Goal: Information Seeking & Learning: Learn about a topic

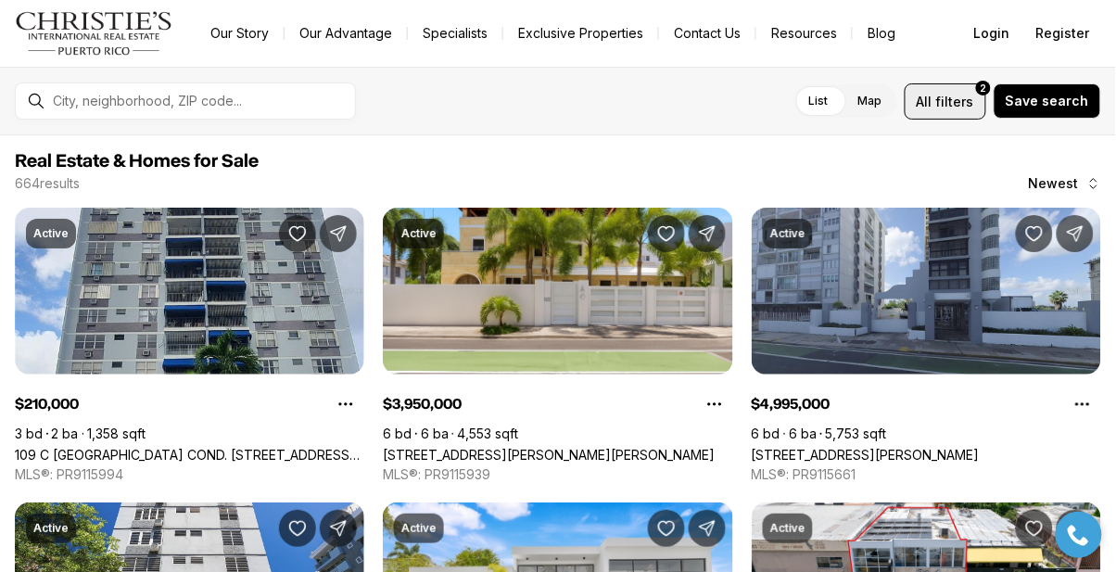
click at [949, 95] on span "filters" at bounding box center [955, 101] width 38 height 19
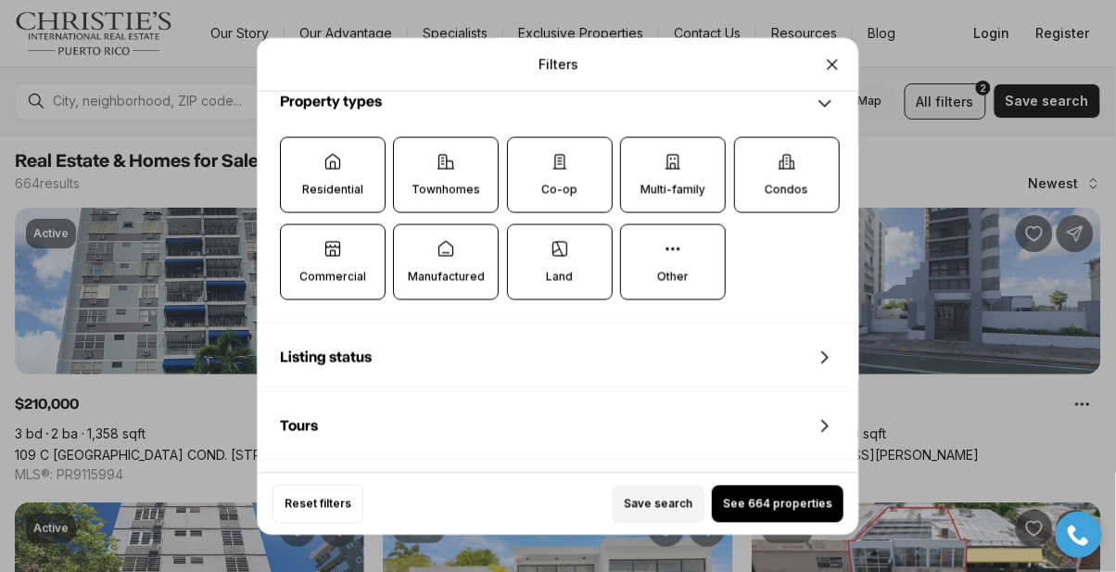
scroll to position [601, 0]
click at [334, 268] on p "Commercial" at bounding box center [332, 275] width 67 height 15
click at [299, 242] on button "Commercial" at bounding box center [290, 232] width 19 height 19
click at [452, 238] on icon at bounding box center [445, 247] width 19 height 19
click at [412, 223] on button "Manufactured" at bounding box center [403, 232] width 19 height 19
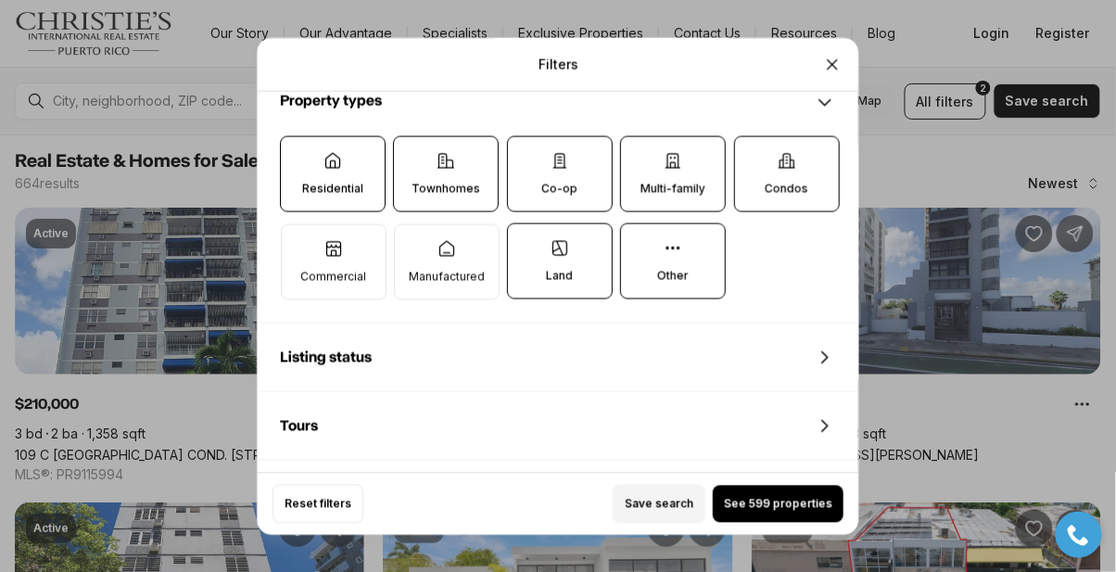
click at [560, 154] on icon at bounding box center [559, 161] width 12 height 14
click at [526, 136] on button "Co-op" at bounding box center [517, 145] width 19 height 19
click at [467, 142] on label "Townhomes" at bounding box center [446, 173] width 106 height 76
click at [412, 142] on button "Townhomes" at bounding box center [403, 145] width 19 height 19
click at [338, 149] on label "Residential" at bounding box center [333, 173] width 106 height 76
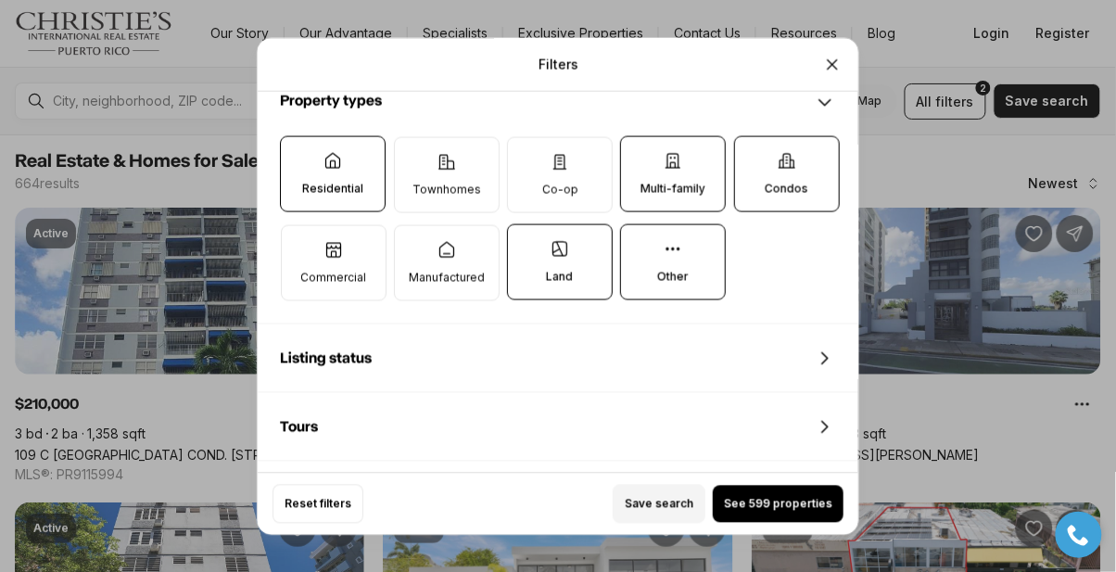
click at [299, 149] on button "Residential" at bounding box center [290, 145] width 19 height 19
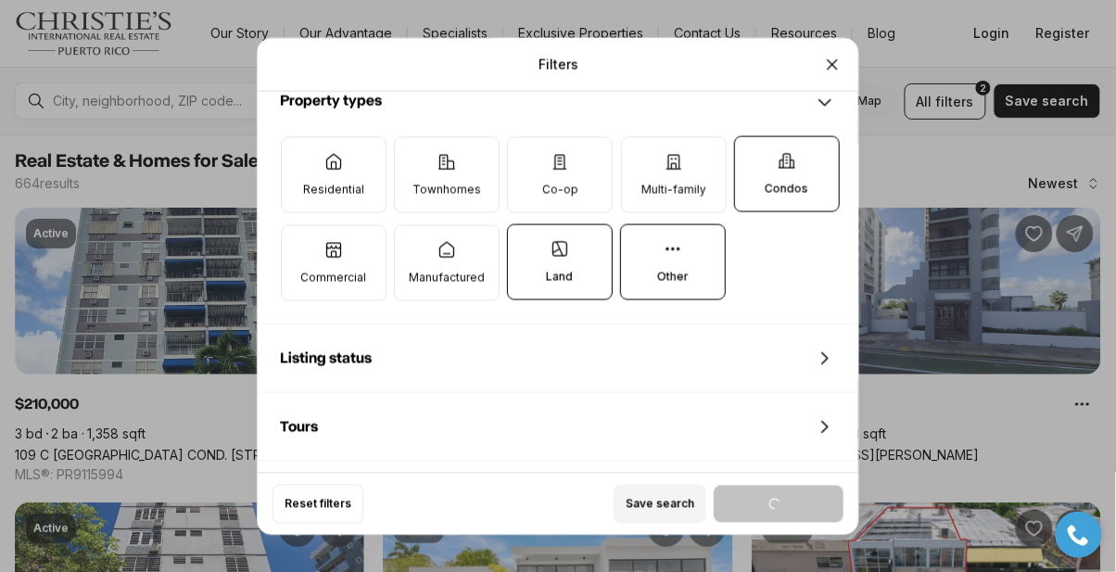
click at [781, 151] on icon at bounding box center [786, 160] width 19 height 19
click at [753, 136] on button "Condos" at bounding box center [744, 145] width 19 height 19
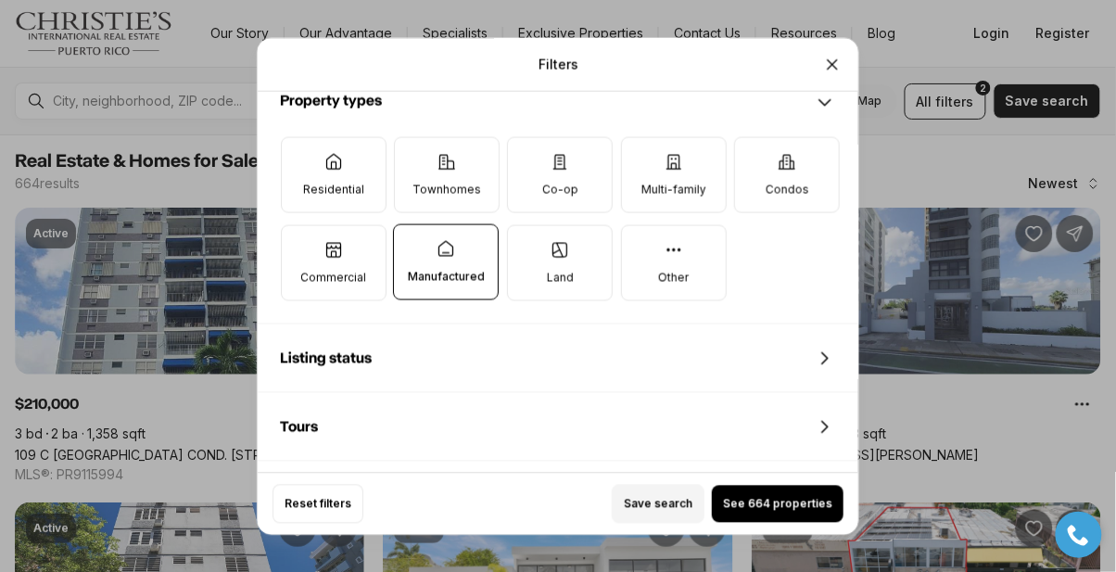
click at [335, 242] on icon at bounding box center [333, 249] width 14 height 14
click at [300, 225] on button "Commercial" at bounding box center [291, 234] width 19 height 19
click at [561, 240] on icon at bounding box center [559, 249] width 19 height 19
click at [526, 225] on button "Land" at bounding box center [517, 234] width 19 height 19
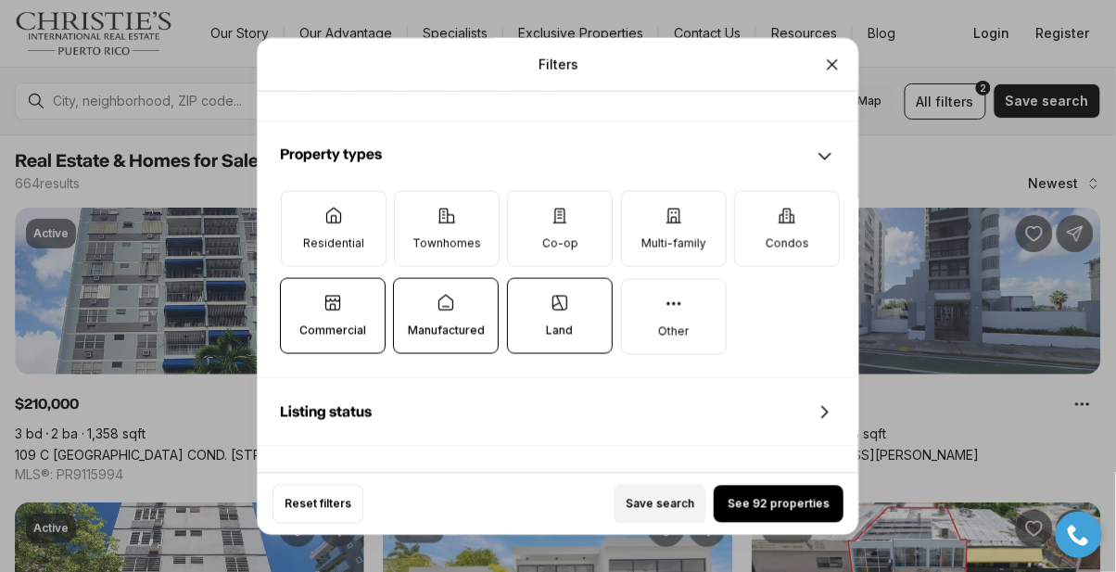
scroll to position [545, 0]
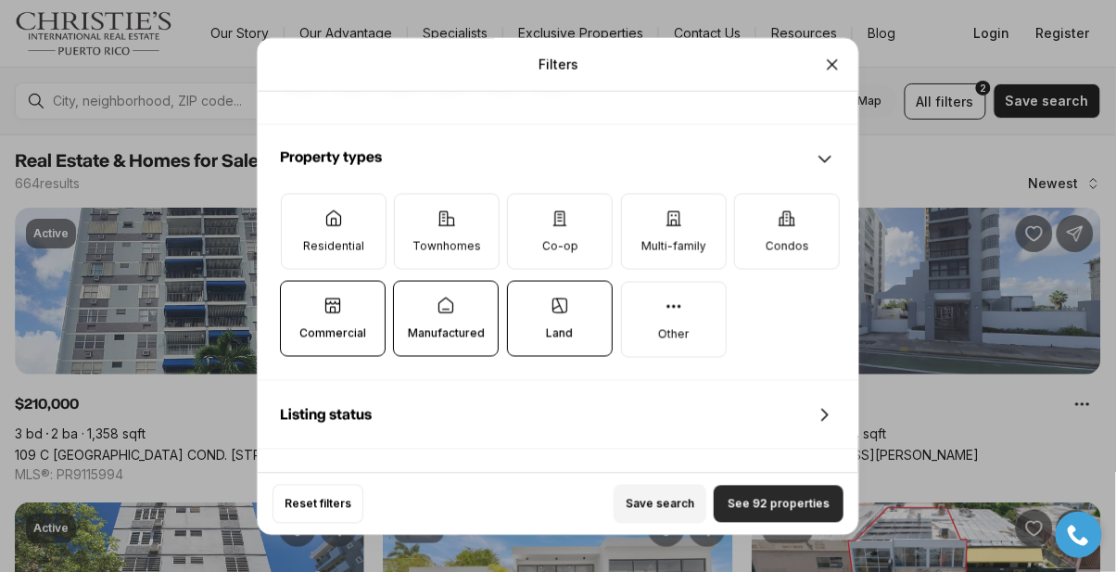
click at [769, 511] on span "See 92 properties" at bounding box center [778, 503] width 102 height 15
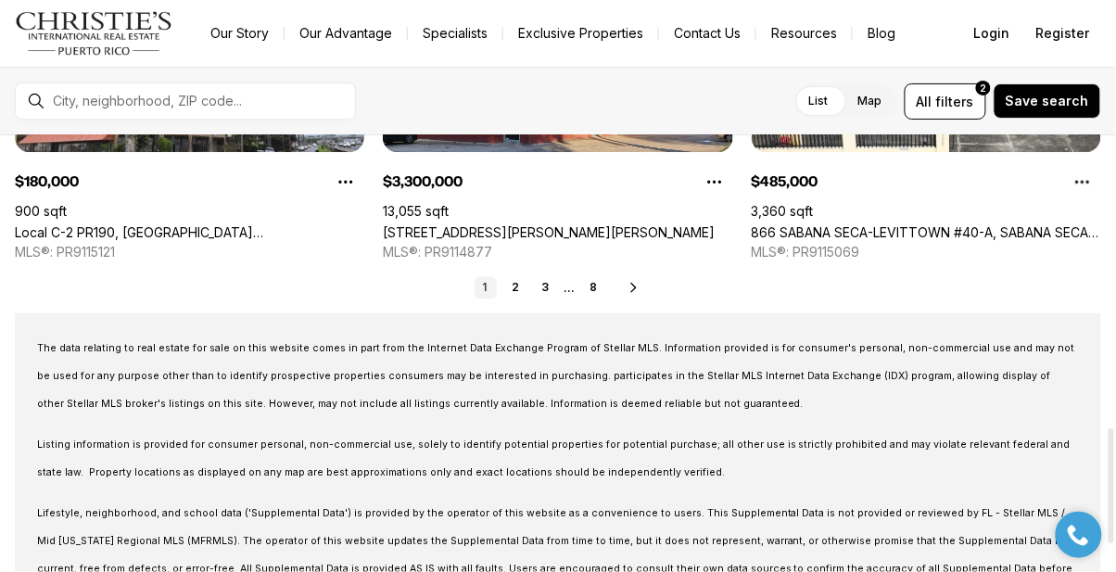
scroll to position [1112, 0]
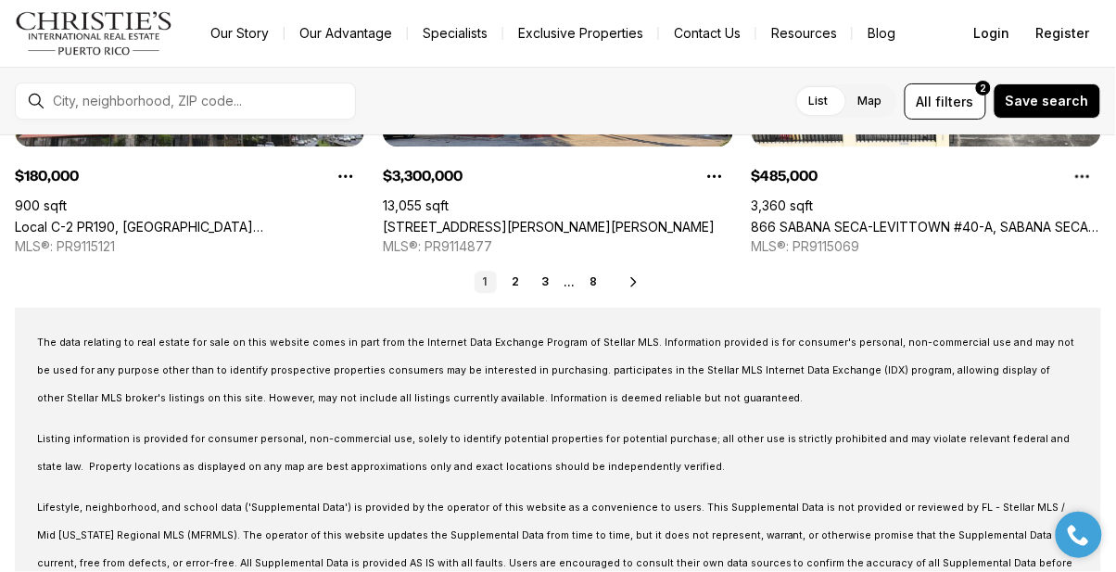
click at [629, 281] on icon at bounding box center [633, 281] width 15 height 15
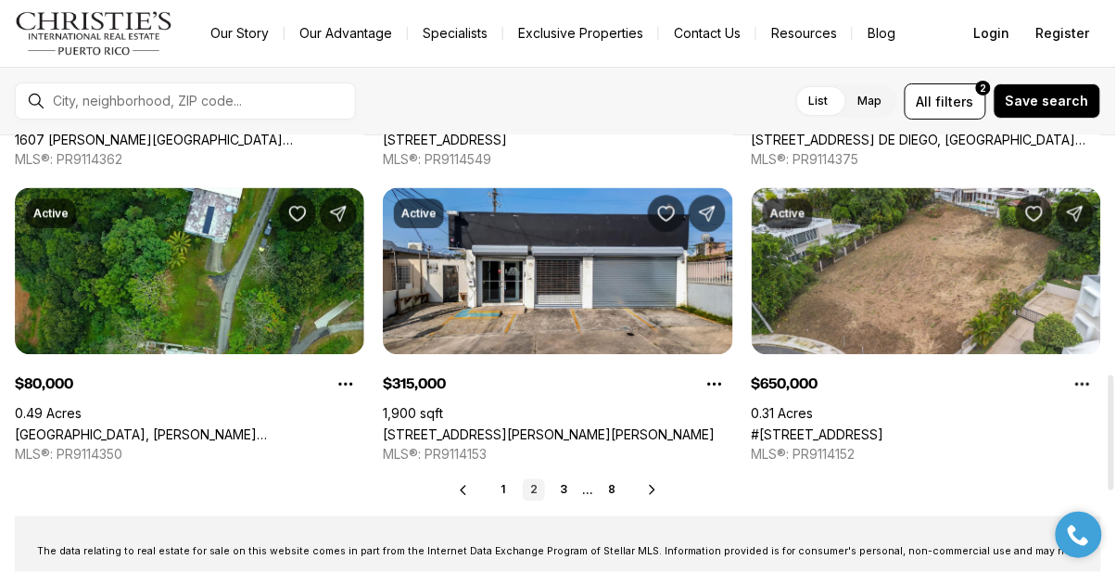
scroll to position [905, 0]
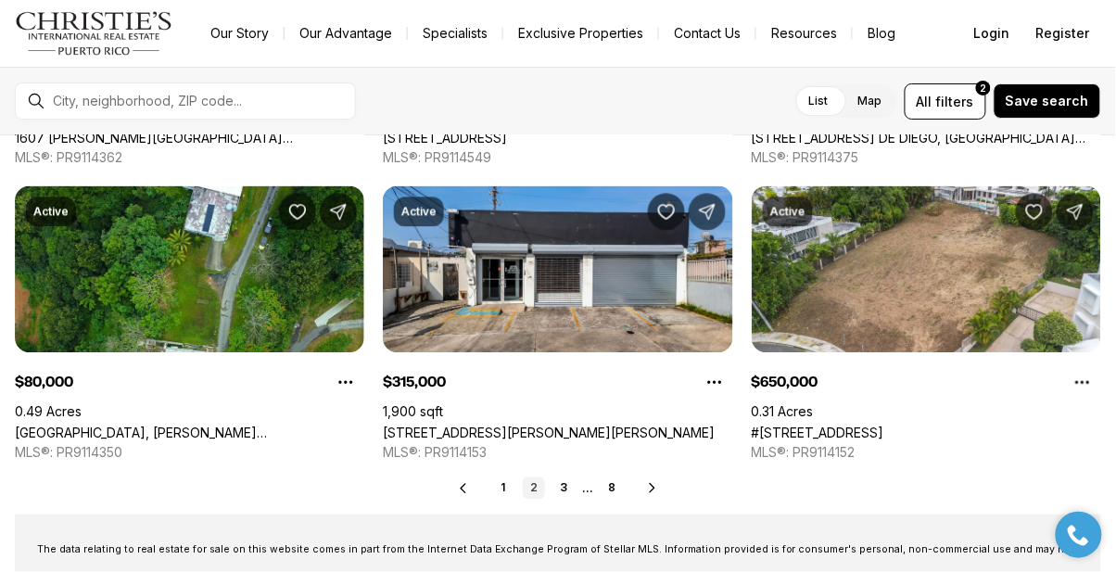
click at [651, 487] on icon at bounding box center [652, 488] width 15 height 15
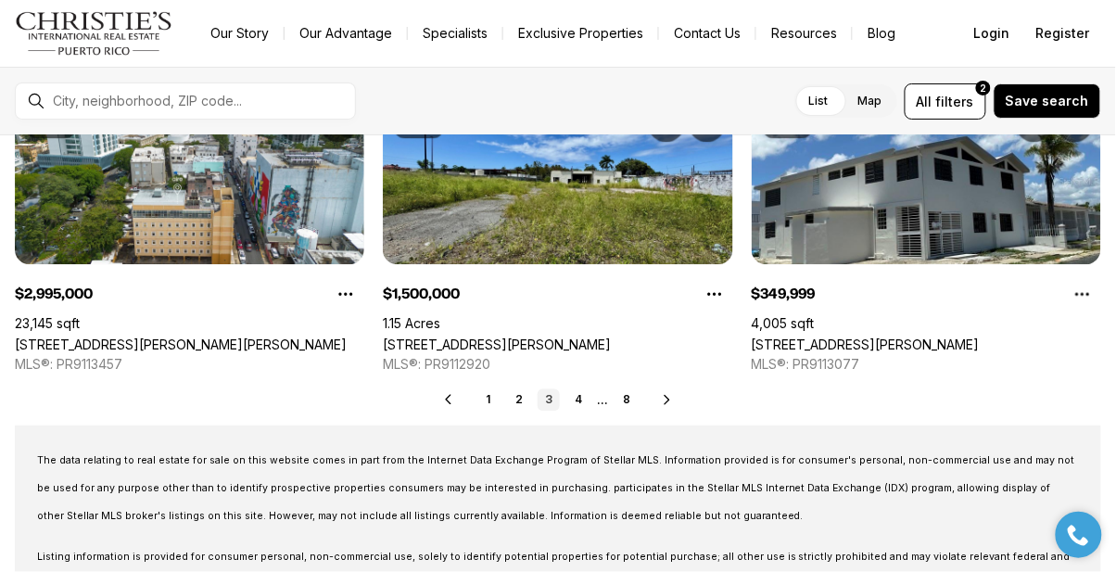
scroll to position [995, 0]
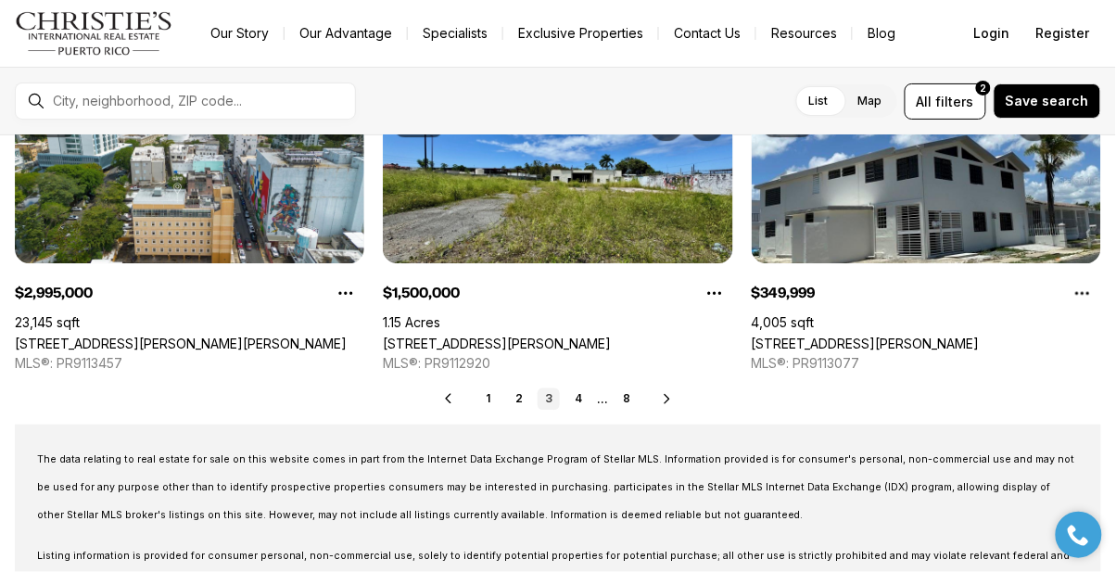
click at [667, 401] on icon at bounding box center [667, 398] width 15 height 15
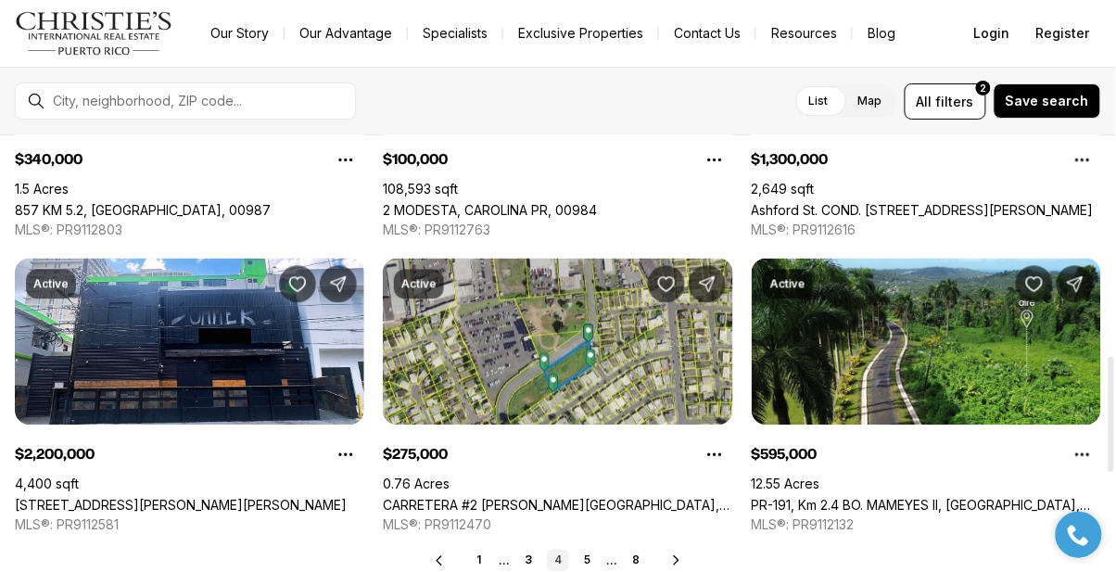
scroll to position [838, 0]
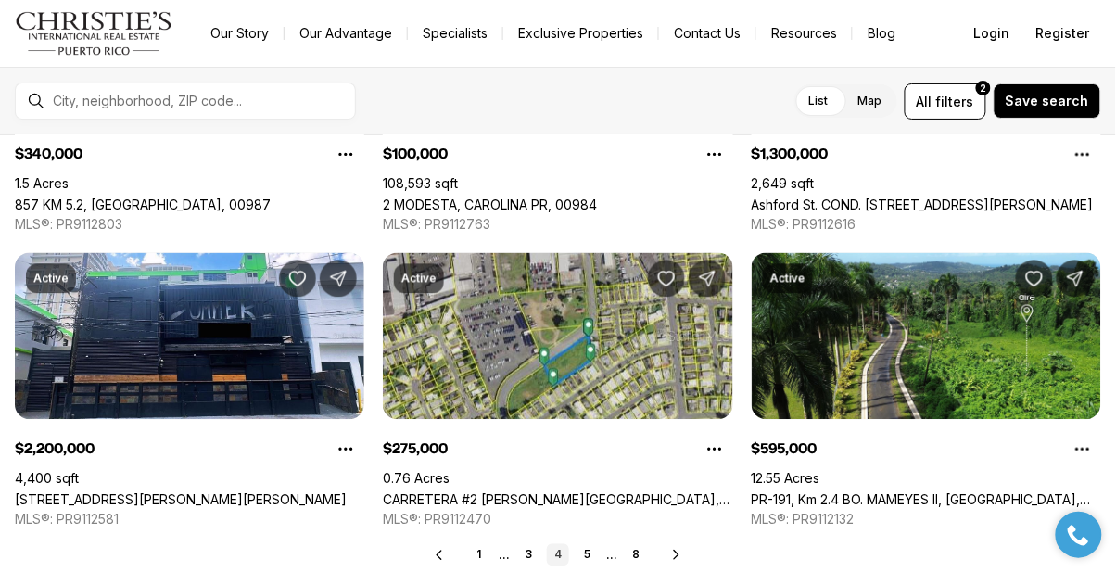
click at [880, 98] on label "Map" at bounding box center [870, 100] width 54 height 33
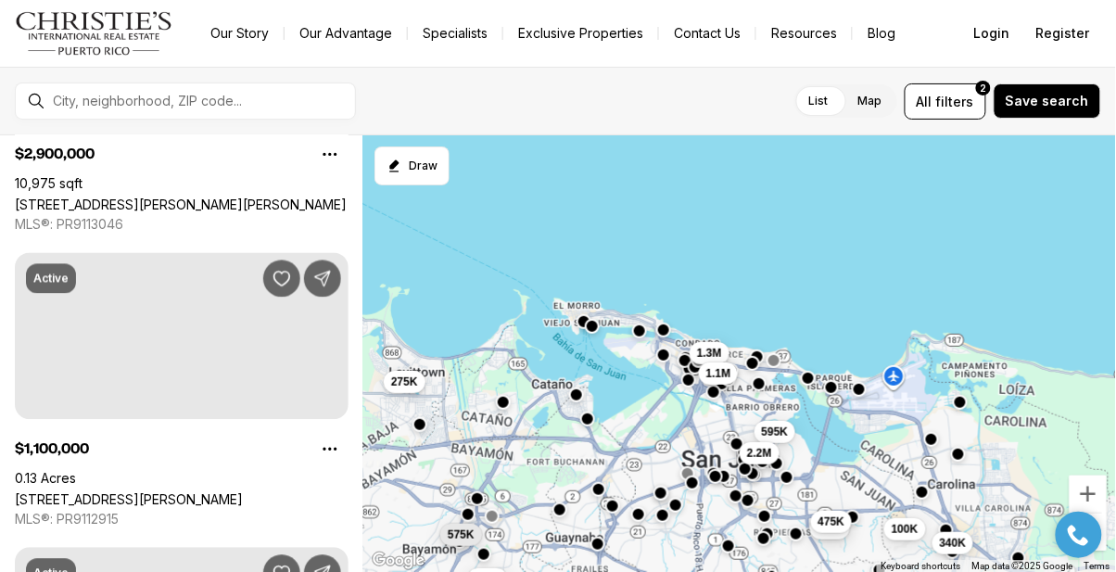
scroll to position [2017, 0]
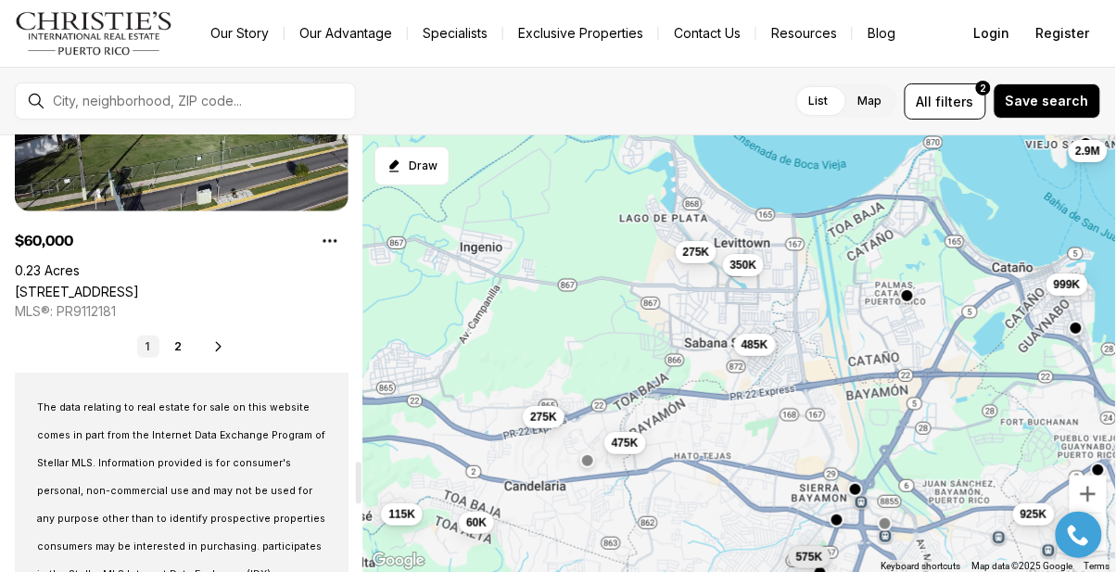
scroll to position [3408, 0]
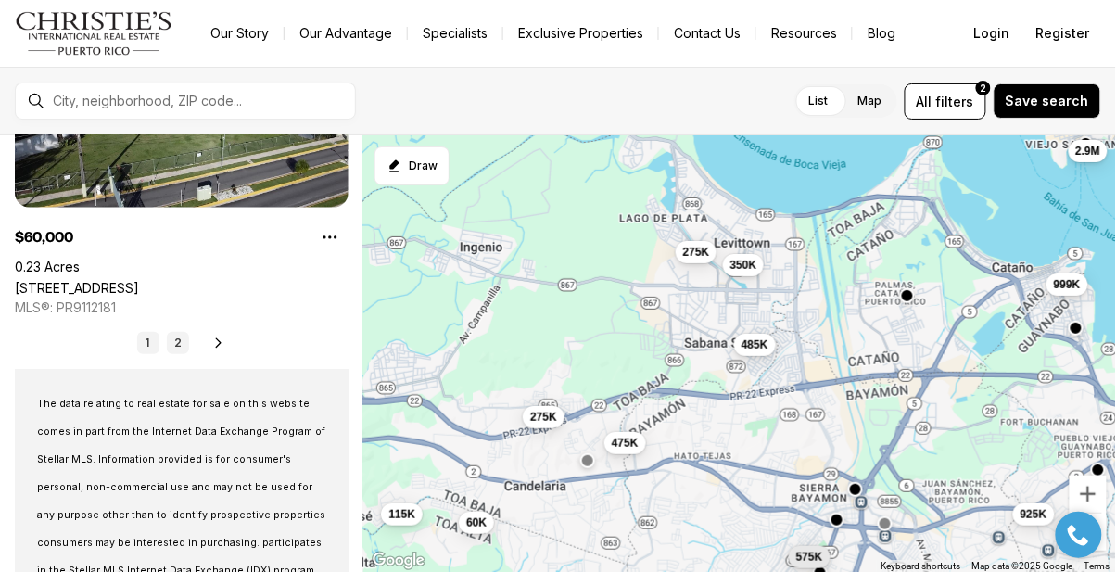
click at [179, 345] on link "2" at bounding box center [178, 343] width 22 height 22
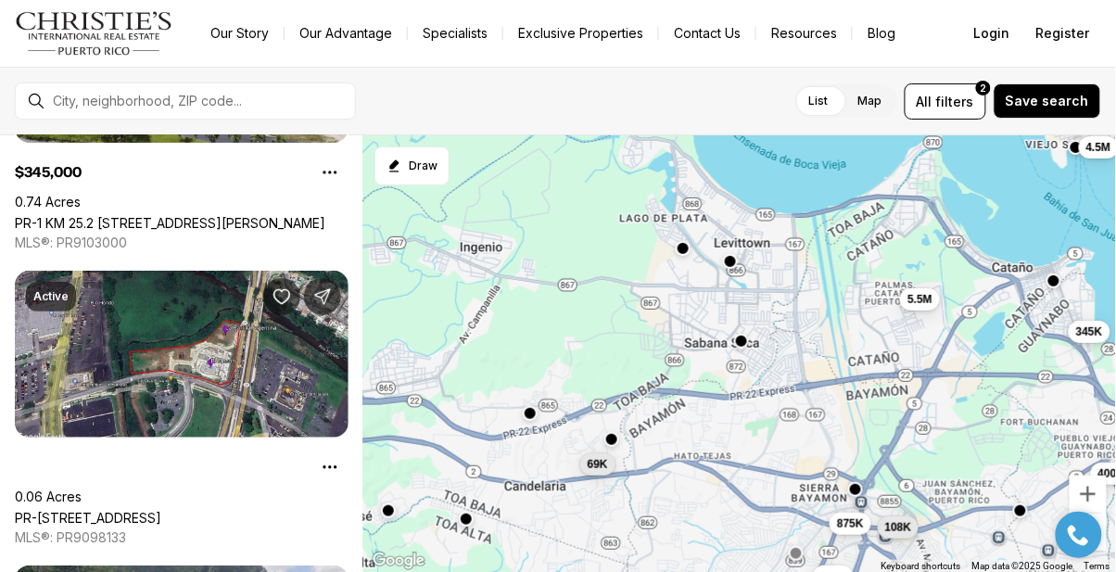
scroll to position [1729, 0]
